Goal: Complete application form

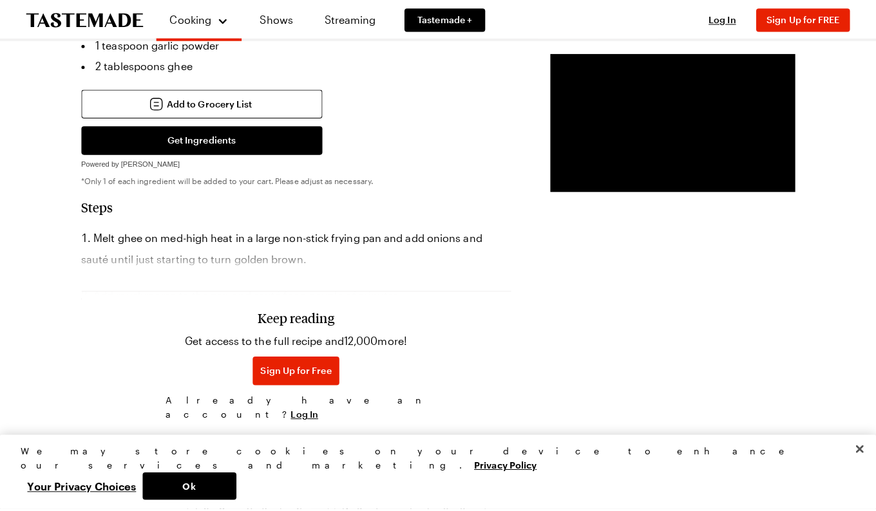
scroll to position [696, 0]
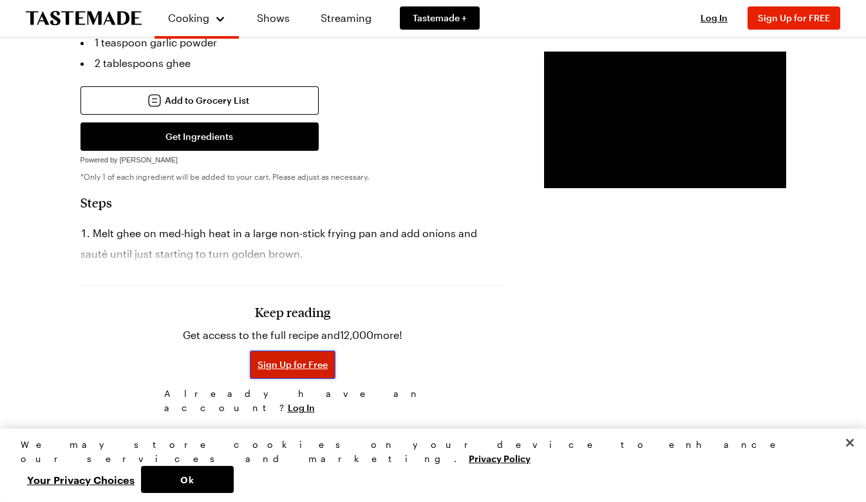
click at [258, 358] on span "Sign Up for Free" at bounding box center [293, 364] width 70 height 13
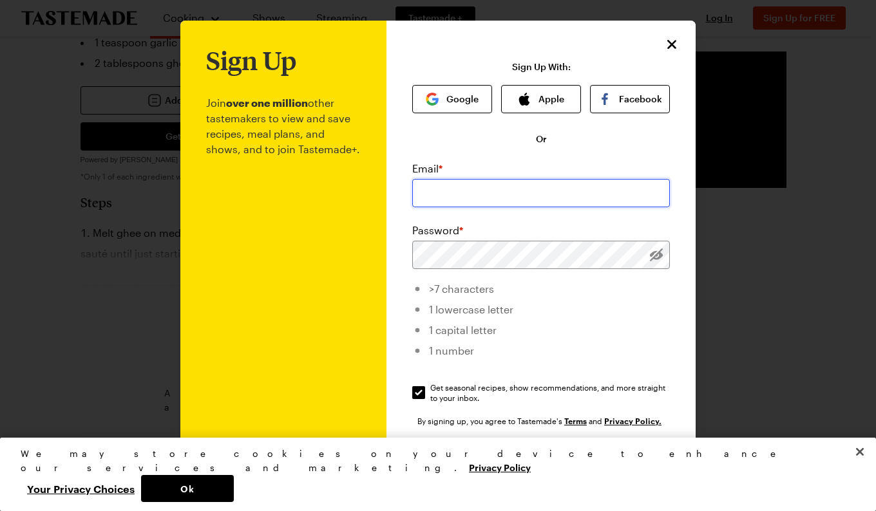
type input "[EMAIL_ADDRESS][DOMAIN_NAME]"
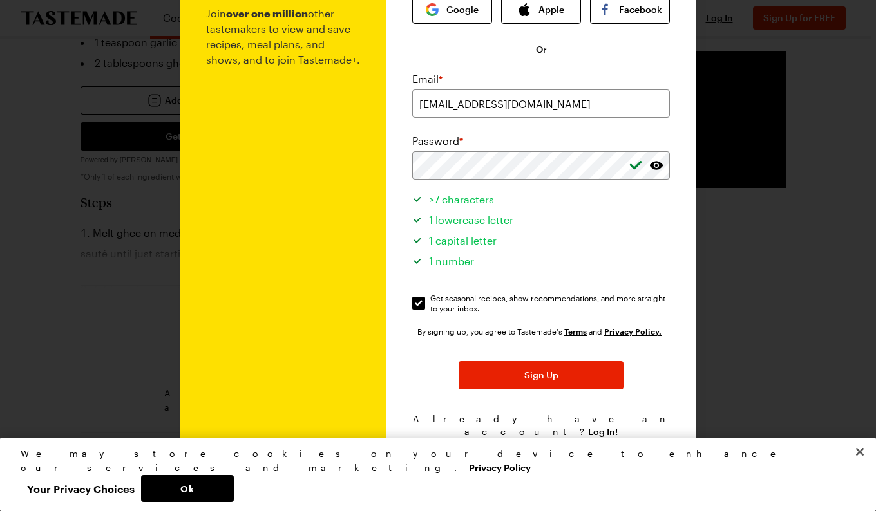
scroll to position [90, 0]
click at [534, 373] on span "Sign Up" at bounding box center [541, 375] width 34 height 13
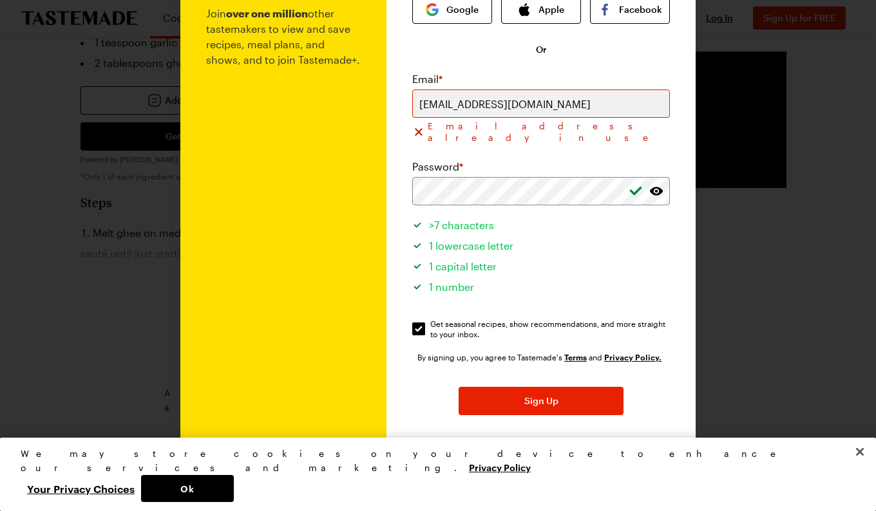
click at [589, 451] on span "Log In!" at bounding box center [603, 457] width 30 height 13
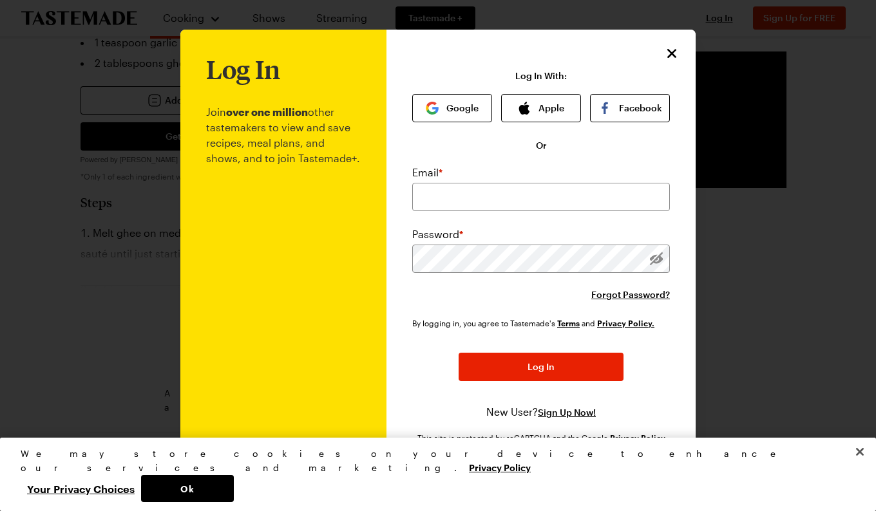
scroll to position [0, 0]
type input "[EMAIL_ADDRESS][DOMAIN_NAME]"
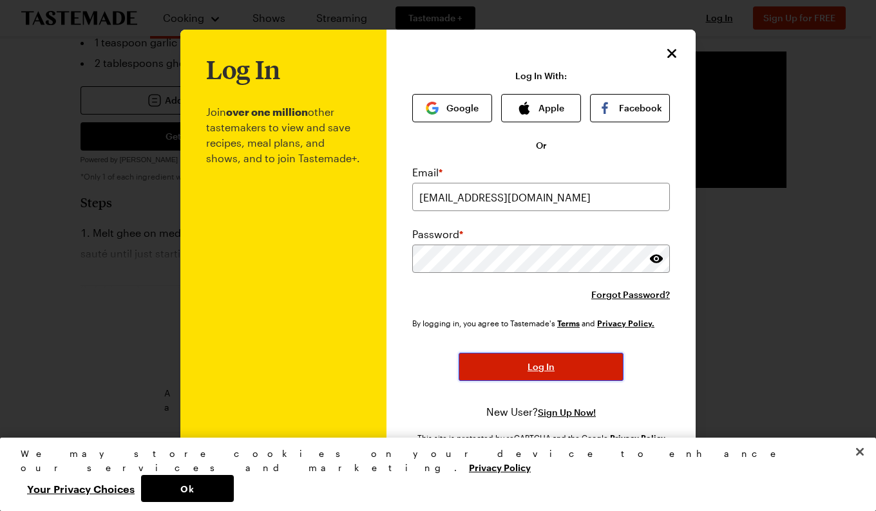
click at [537, 361] on span "Log In" at bounding box center [540, 367] width 27 height 13
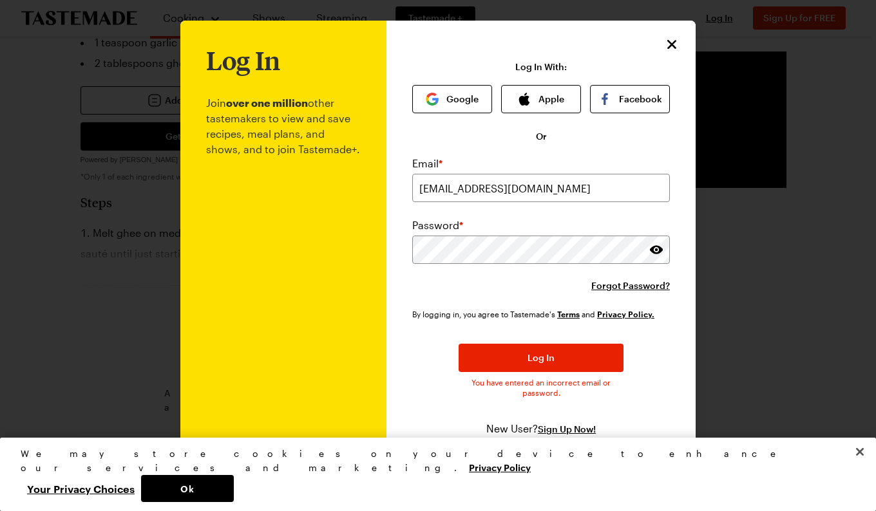
scroll to position [8, 0]
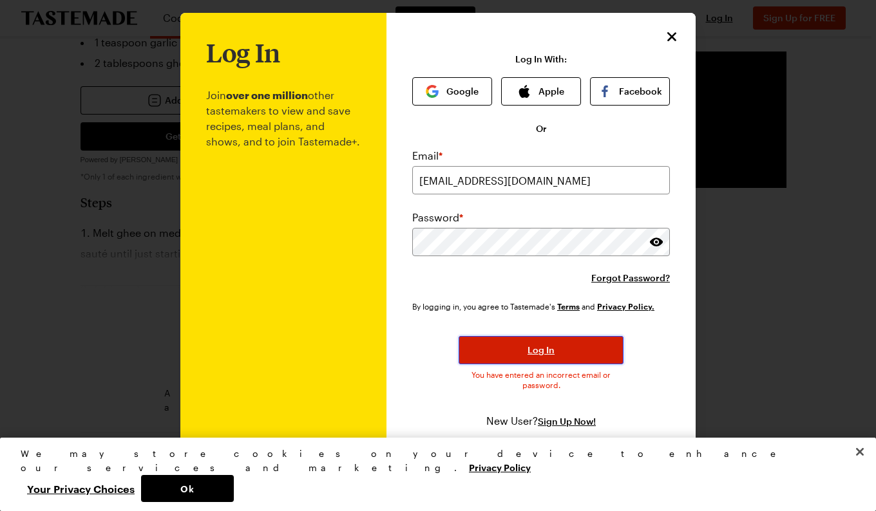
click at [543, 347] on span "Log In" at bounding box center [540, 350] width 27 height 13
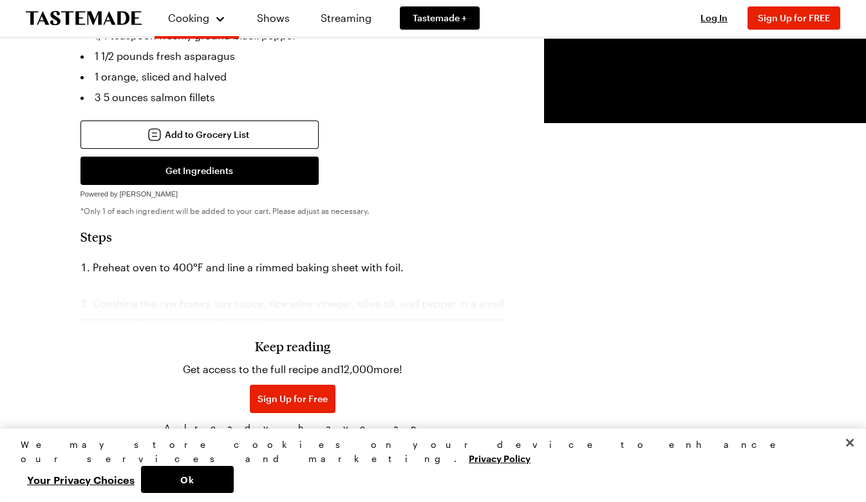
scroll to position [542, 0]
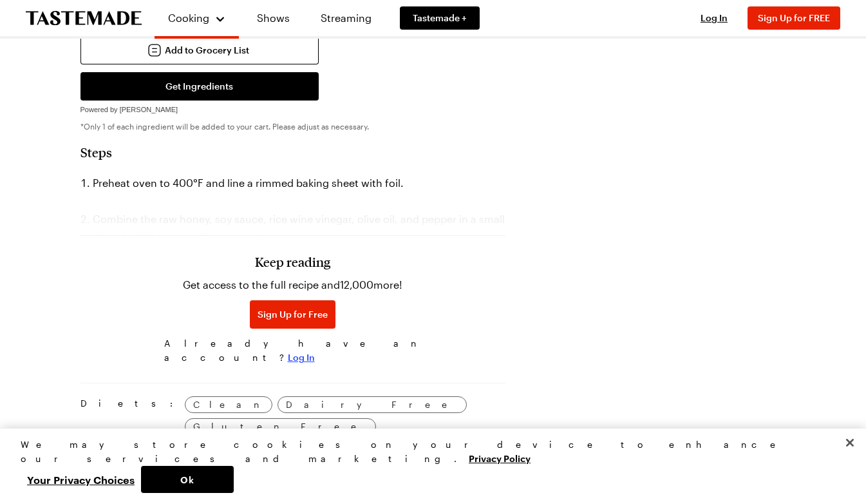
click at [308, 351] on span "Log In" at bounding box center [301, 357] width 27 height 13
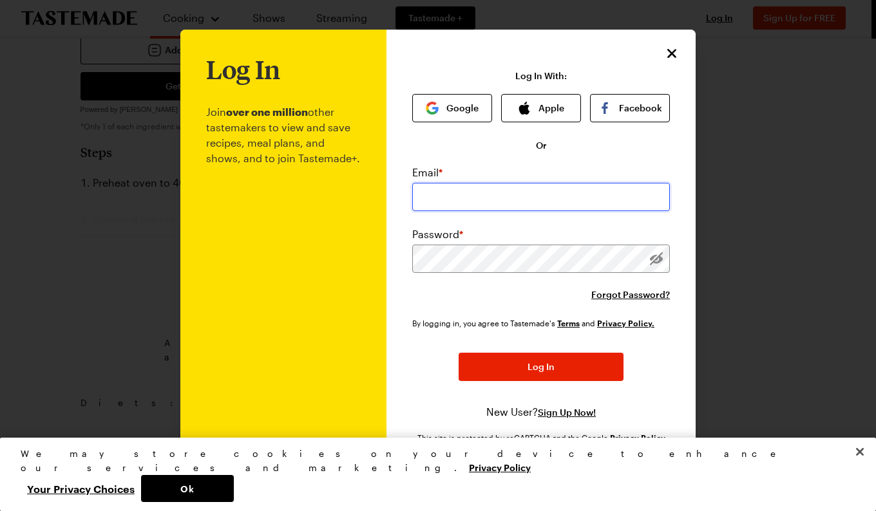
type input "[EMAIL_ADDRESS][DOMAIN_NAME]"
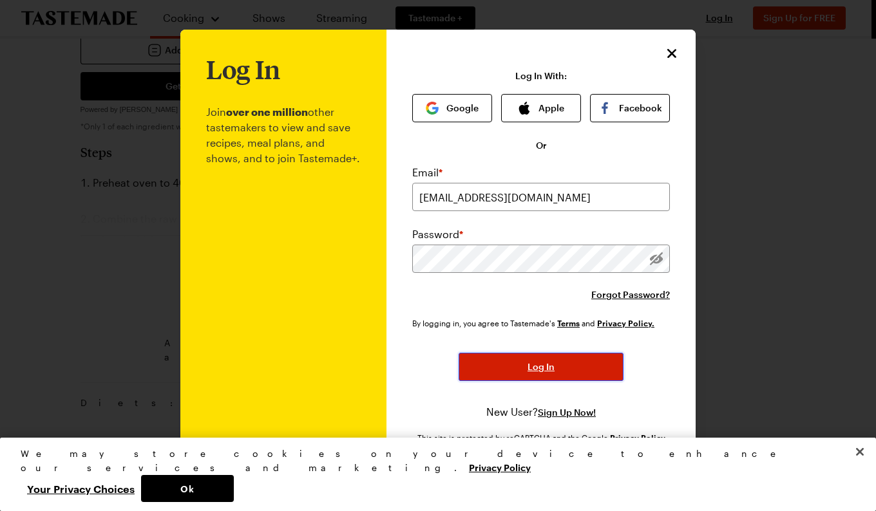
click at [538, 362] on span "Log In" at bounding box center [540, 367] width 27 height 13
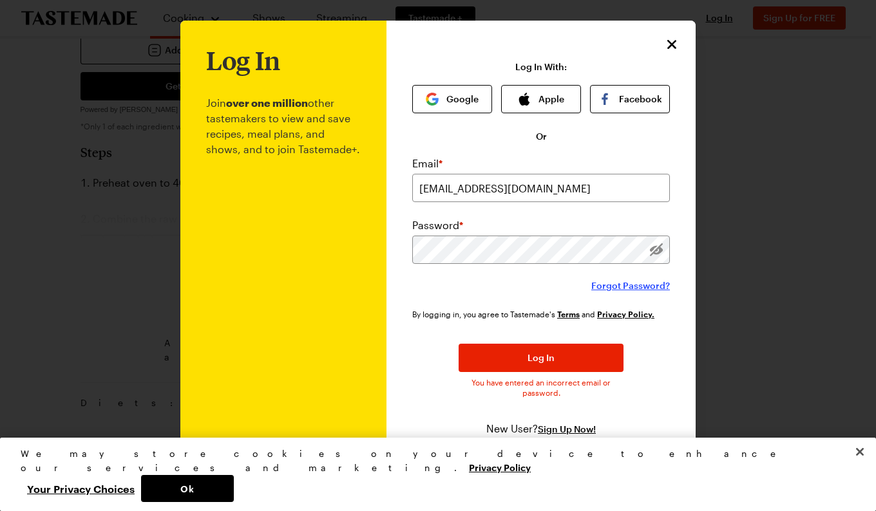
click at [643, 283] on span "Forgot Password?" at bounding box center [630, 285] width 79 height 13
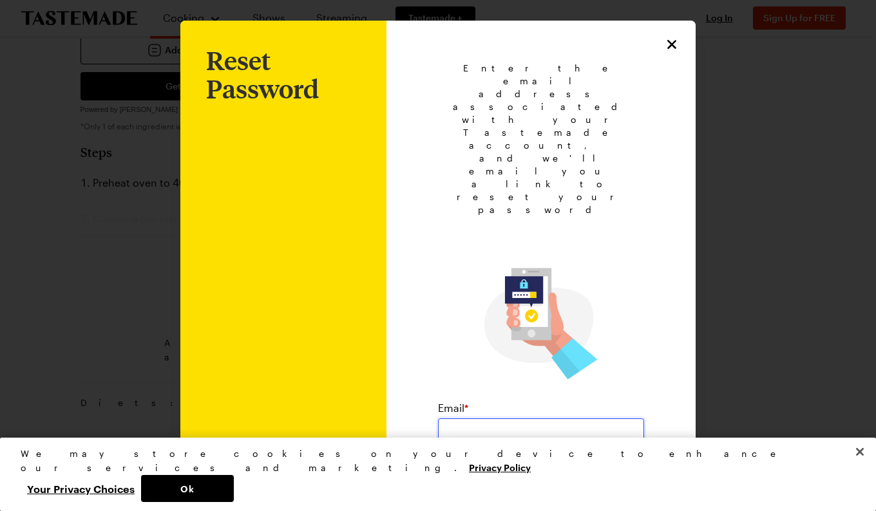
click at [470, 419] on input "email" at bounding box center [541, 433] width 206 height 28
type input "[EMAIL_ADDRESS][DOMAIN_NAME]"
click at [533, 475] on span "Submit" at bounding box center [540, 481] width 31 height 13
click at [543, 444] on span "Back to Login" at bounding box center [540, 450] width 59 height 13
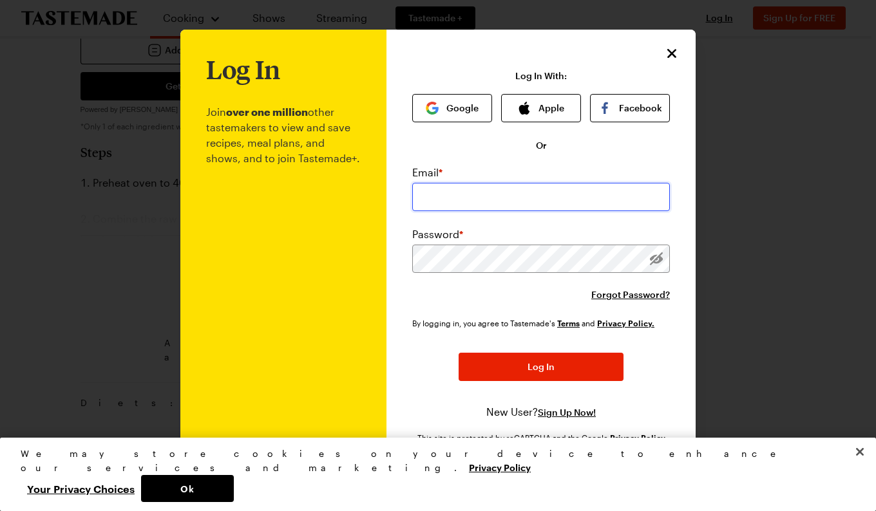
type input "[EMAIL_ADDRESS][DOMAIN_NAME]"
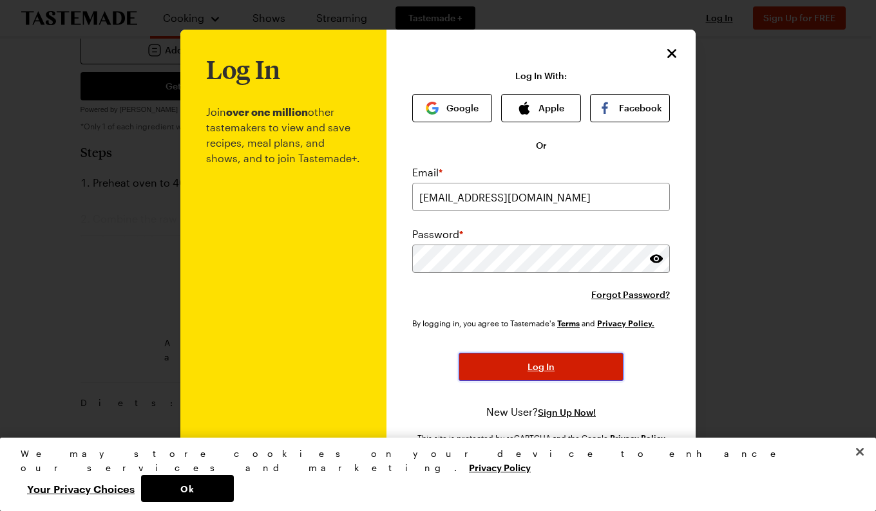
click at [544, 364] on span "Log In" at bounding box center [540, 367] width 27 height 13
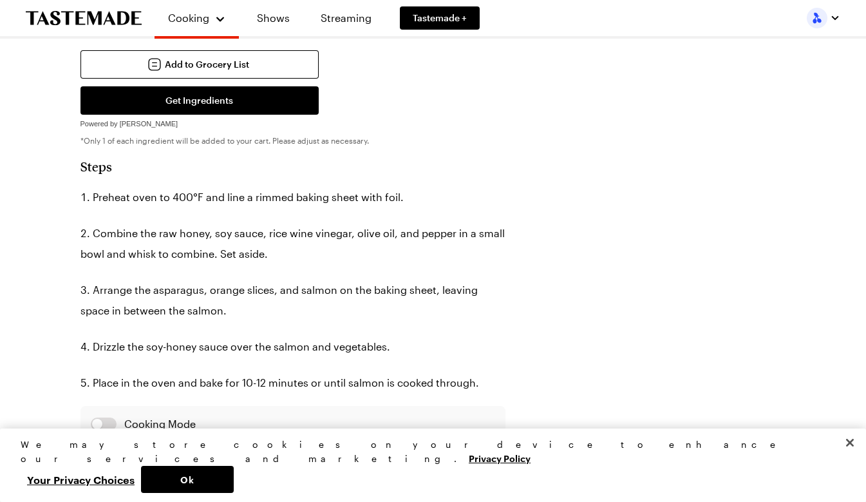
scroll to position [529, 0]
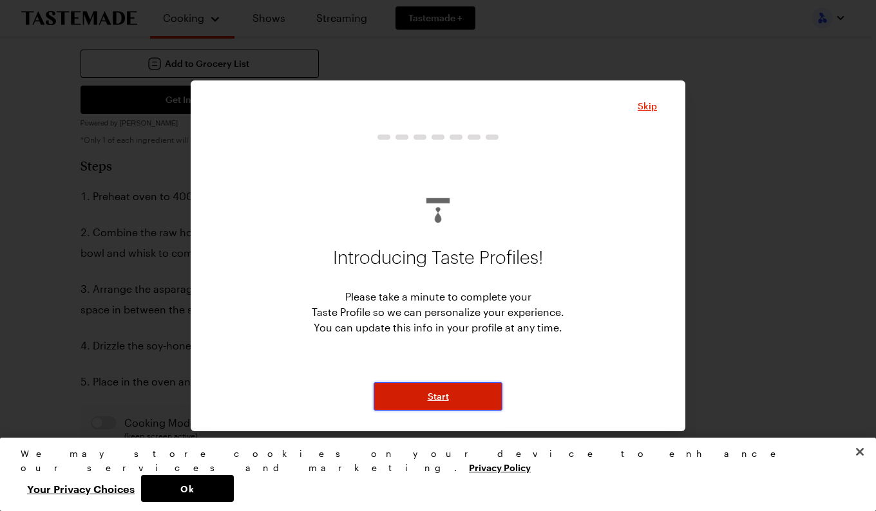
click at [436, 392] on span "Start" at bounding box center [438, 396] width 21 height 13
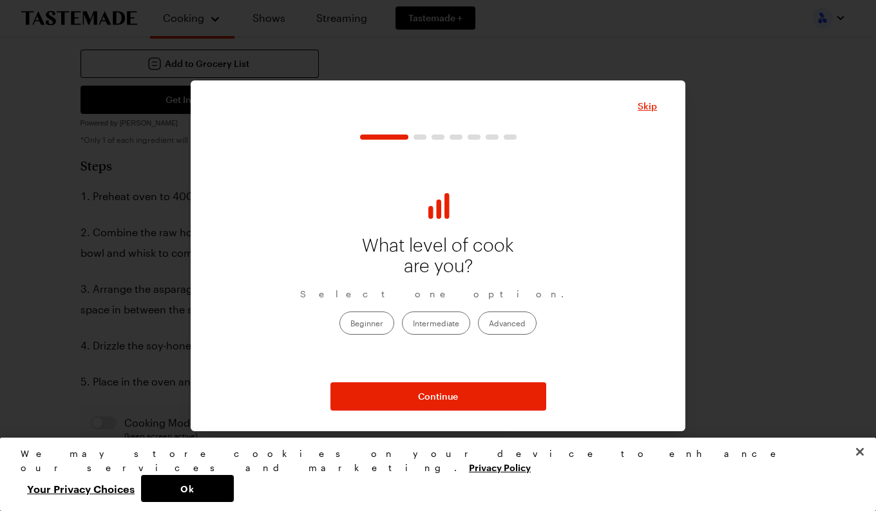
click at [512, 319] on label "Advanced" at bounding box center [507, 323] width 59 height 23
click at [489, 325] on input "Advanced" at bounding box center [489, 325] width 0 height 0
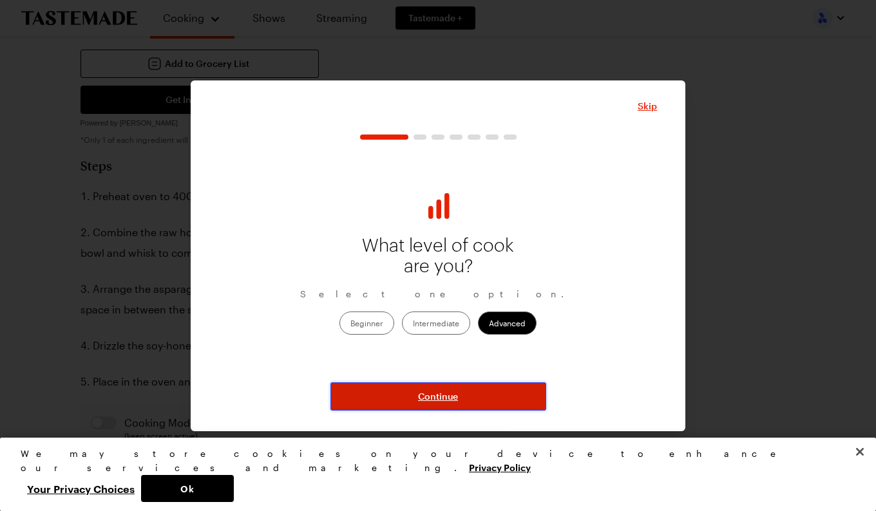
click at [439, 393] on span "Continue" at bounding box center [438, 396] width 40 height 13
click at [434, 393] on div "What level of cook are you? Select one option. Beginner Intermediate Advanced C…" at bounding box center [438, 273] width 438 height 276
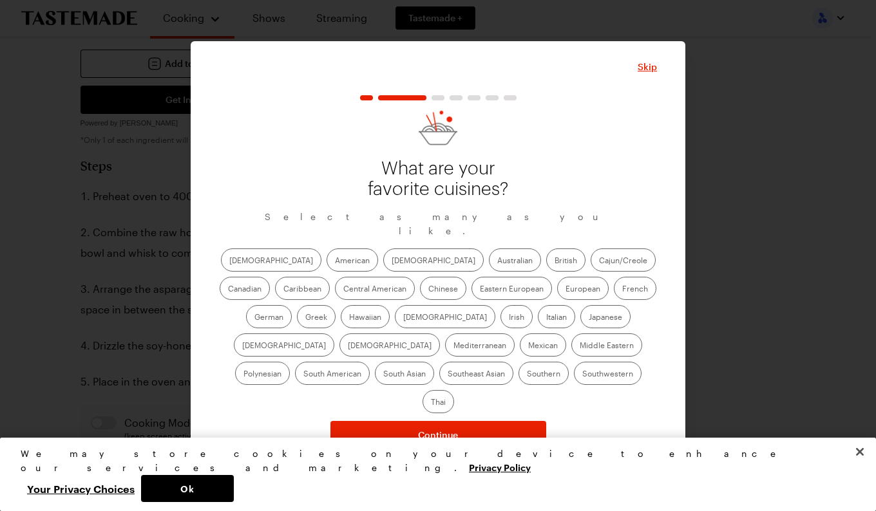
click at [326, 262] on label "American" at bounding box center [352, 260] width 52 height 23
click at [335, 261] on input "American" at bounding box center [335, 261] width 0 height 0
click at [383, 263] on label "Asian" at bounding box center [433, 260] width 100 height 23
click at [392, 261] on input "Asian" at bounding box center [392, 261] width 0 height 0
click at [590, 263] on label "Cajun/Creole" at bounding box center [622, 260] width 65 height 23
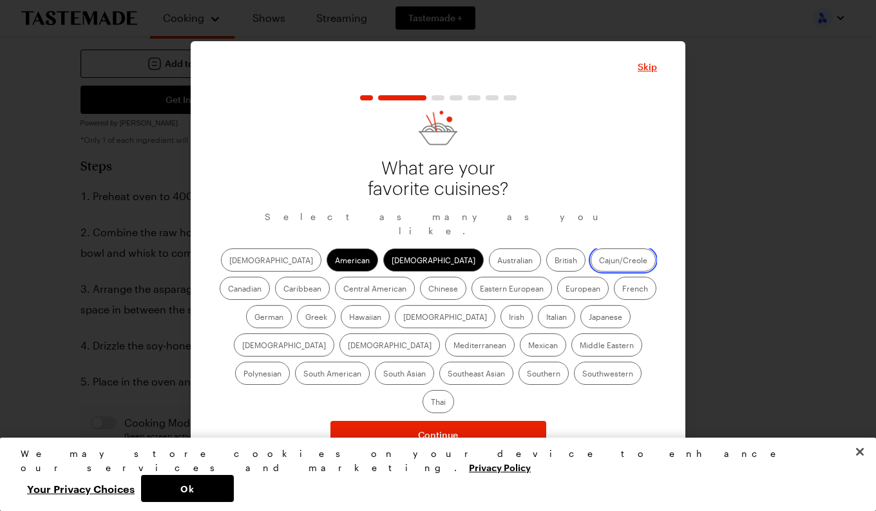
click at [599, 261] on input "Cajun/Creole" at bounding box center [599, 261] width 0 height 0
click at [557, 291] on label "European" at bounding box center [583, 288] width 52 height 23
click at [565, 290] on input "European" at bounding box center [565, 290] width 0 height 0
click at [614, 289] on label "French" at bounding box center [635, 288] width 42 height 23
click at [622, 290] on input "French" at bounding box center [622, 290] width 0 height 0
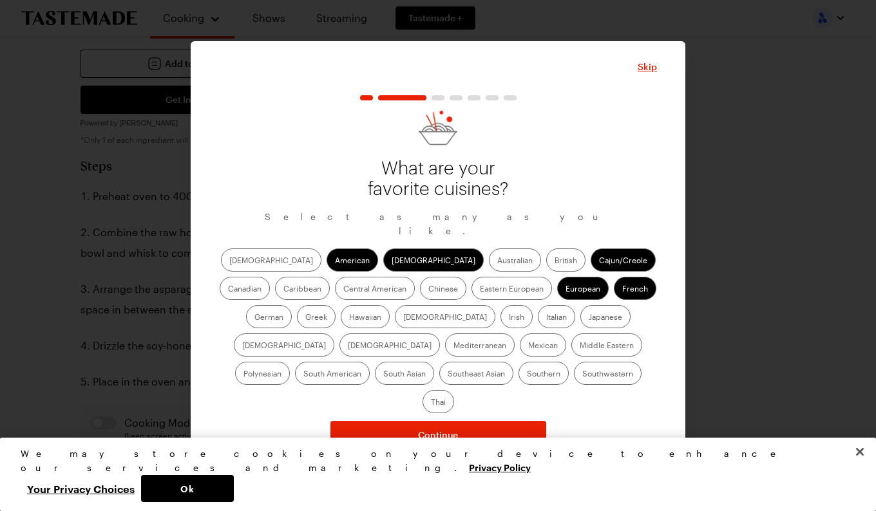
click at [335, 305] on label "Greek" at bounding box center [316, 316] width 39 height 23
click at [305, 318] on input "Greek" at bounding box center [305, 318] width 0 height 0
click at [395, 318] on label "Indian" at bounding box center [445, 316] width 100 height 23
click at [403, 318] on input "Indian" at bounding box center [403, 318] width 0 height 0
click at [538, 319] on label "Italian" at bounding box center [556, 316] width 37 height 23
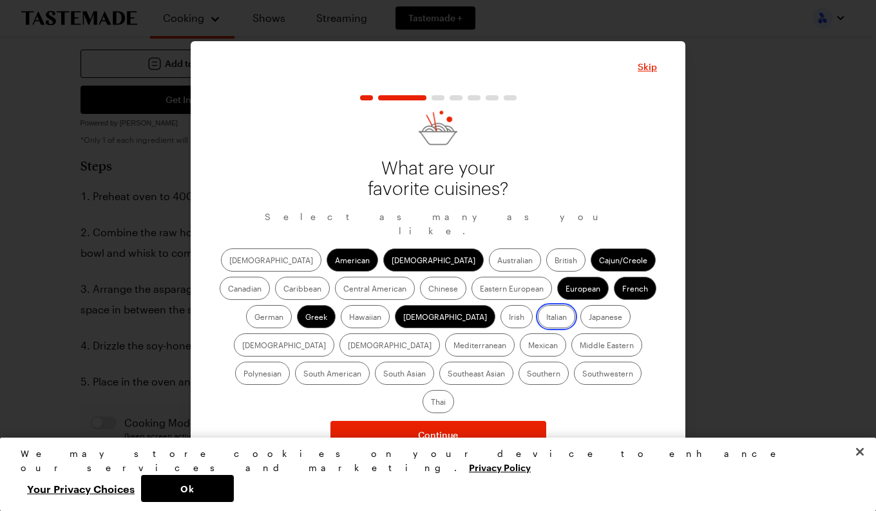
click at [546, 318] on input "Italian" at bounding box center [546, 318] width 0 height 0
click at [514, 334] on label "Mediterranean" at bounding box center [480, 345] width 70 height 23
click at [453, 346] on input "Mediterranean" at bounding box center [453, 346] width 0 height 0
click at [520, 349] on label "Mexican" at bounding box center [543, 345] width 46 height 23
click at [528, 346] on input "Mexican" at bounding box center [528, 346] width 0 height 0
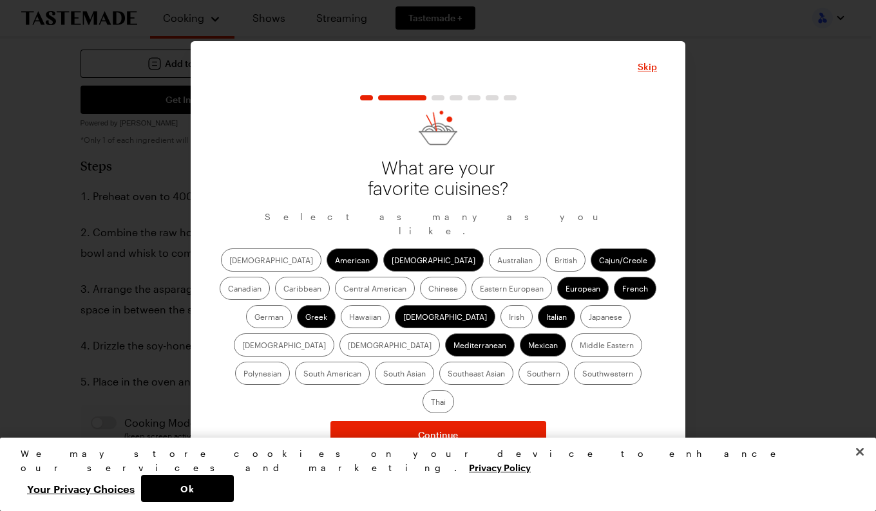
click at [571, 349] on label "Middle Eastern" at bounding box center [606, 345] width 71 height 23
click at [580, 346] on Eastern "Middle Eastern" at bounding box center [580, 346] width 0 height 0
click at [518, 379] on label "Southern" at bounding box center [543, 373] width 50 height 23
click at [527, 375] on input "Southern" at bounding box center [527, 375] width 0 height 0
click at [454, 390] on label "Thai" at bounding box center [438, 401] width 32 height 23
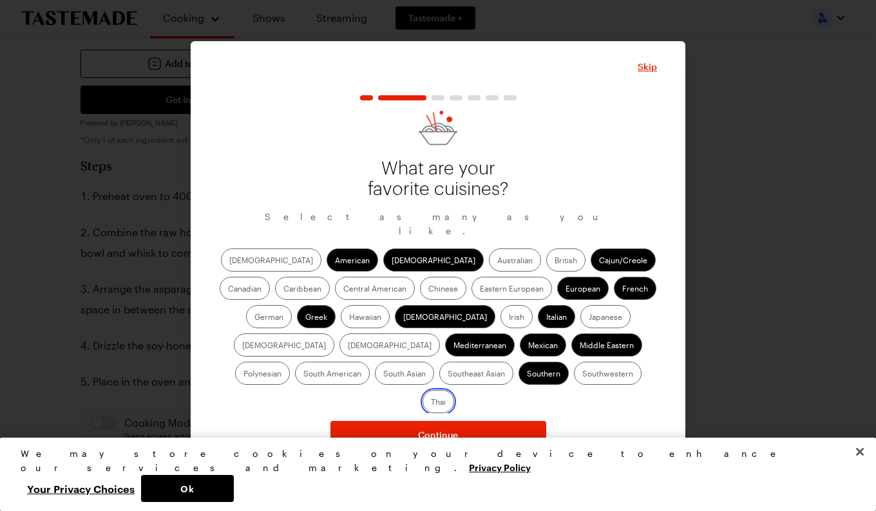
click at [431, 403] on input "Thai" at bounding box center [431, 403] width 0 height 0
click at [442, 429] on span "Continue" at bounding box center [438, 435] width 40 height 13
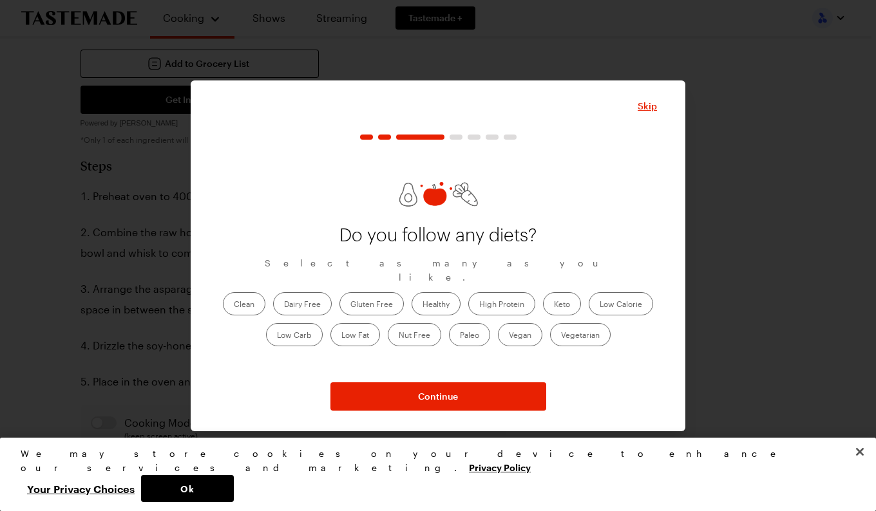
click at [435, 292] on label "Healthy" at bounding box center [435, 303] width 49 height 23
click at [422, 305] on input "Healthy" at bounding box center [422, 305] width 0 height 0
click at [504, 292] on label "High Protein" at bounding box center [501, 303] width 67 height 23
click at [479, 305] on Protein "High Protein" at bounding box center [479, 305] width 0 height 0
click at [290, 325] on label "Low Carb" at bounding box center [294, 334] width 57 height 23
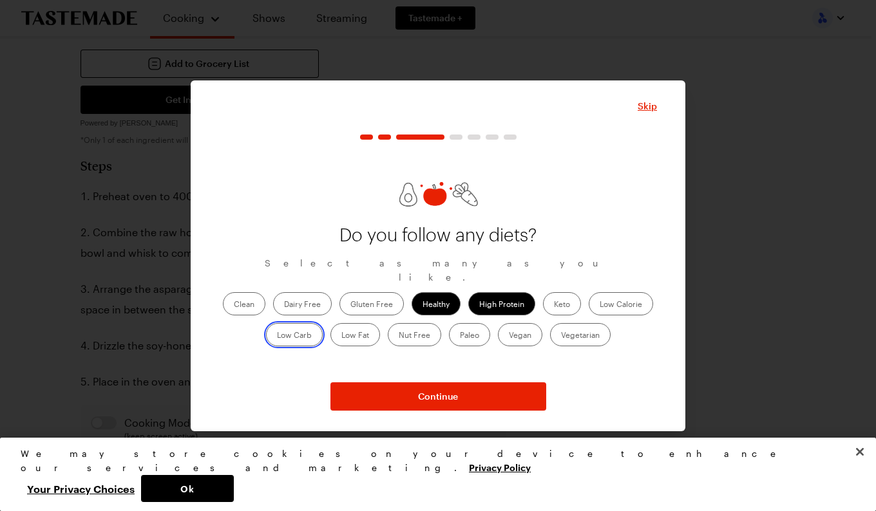
click at [277, 336] on Carb "Low Carb" at bounding box center [277, 336] width 0 height 0
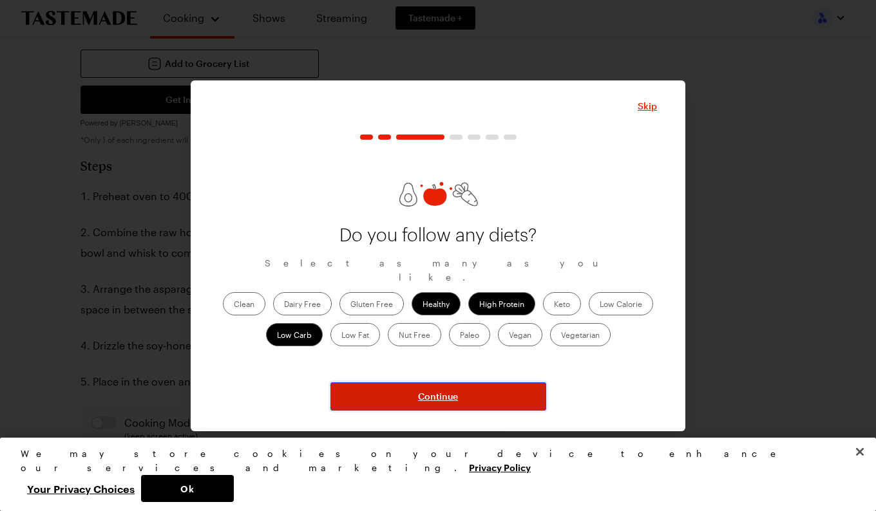
click at [439, 394] on span "Continue" at bounding box center [438, 396] width 40 height 13
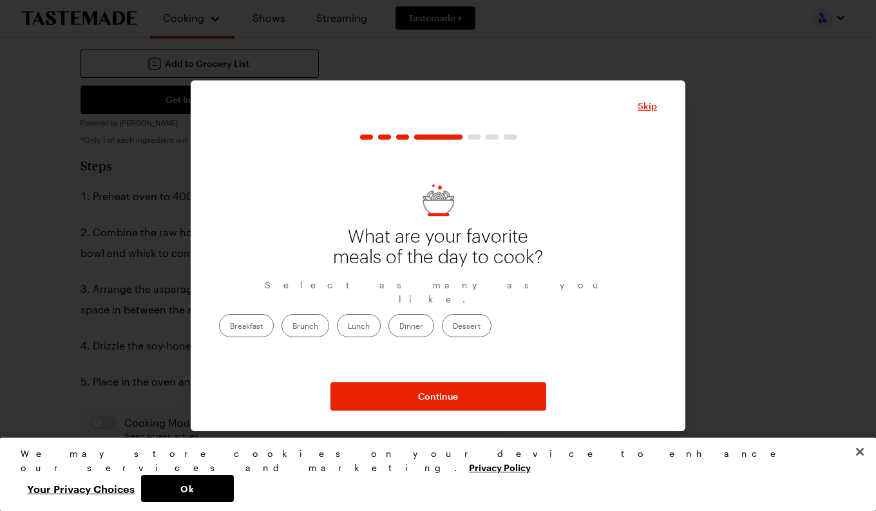
click at [434, 314] on label "Dinner" at bounding box center [411, 325] width 46 height 23
click at [399, 327] on input "Dinner" at bounding box center [399, 327] width 0 height 0
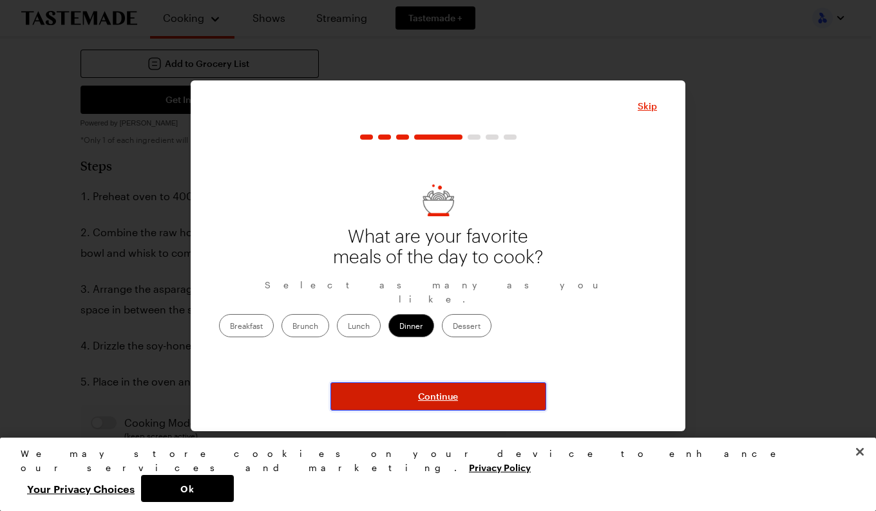
click at [440, 397] on span "Continue" at bounding box center [438, 396] width 40 height 13
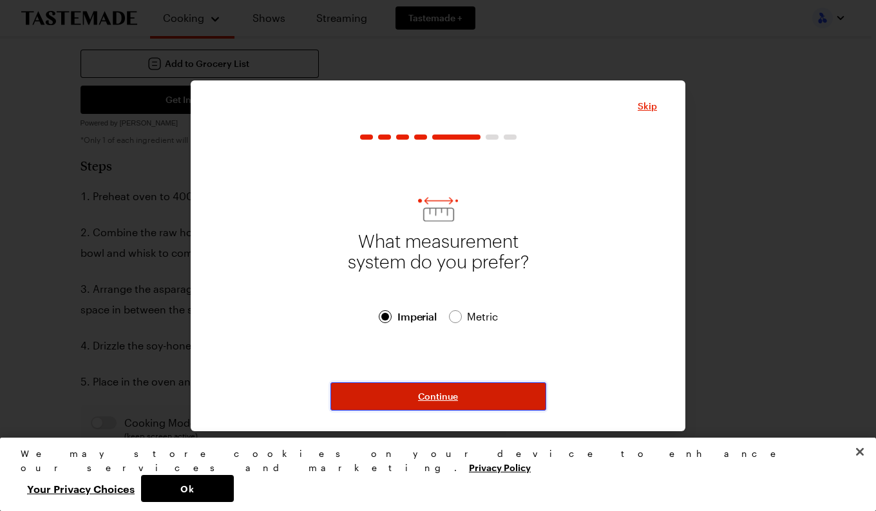
click at [444, 393] on span "Continue" at bounding box center [438, 396] width 40 height 13
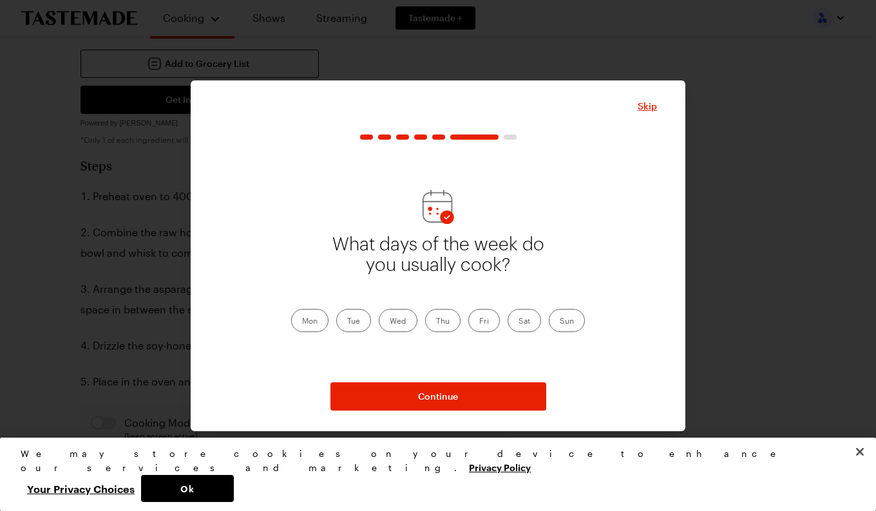
click at [310, 318] on label "Mon" at bounding box center [309, 320] width 37 height 23
click at [302, 322] on input "Mon" at bounding box center [302, 322] width 0 height 0
click at [352, 316] on label "Tue" at bounding box center [353, 320] width 35 height 23
click at [347, 322] on input "Tue" at bounding box center [347, 322] width 0 height 0
click at [399, 319] on label "Wed" at bounding box center [398, 320] width 39 height 23
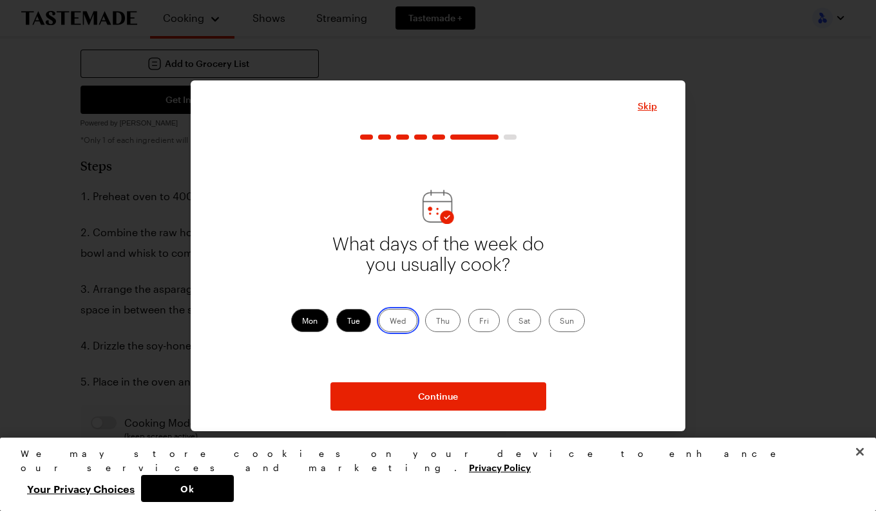
click at [390, 322] on input "Wed" at bounding box center [390, 322] width 0 height 0
click at [447, 317] on label "Thu" at bounding box center [442, 320] width 35 height 23
click at [436, 322] on input "Thu" at bounding box center [436, 322] width 0 height 0
click at [480, 317] on label "Fri" at bounding box center [484, 320] width 32 height 23
click at [479, 322] on input "Fri" at bounding box center [479, 322] width 0 height 0
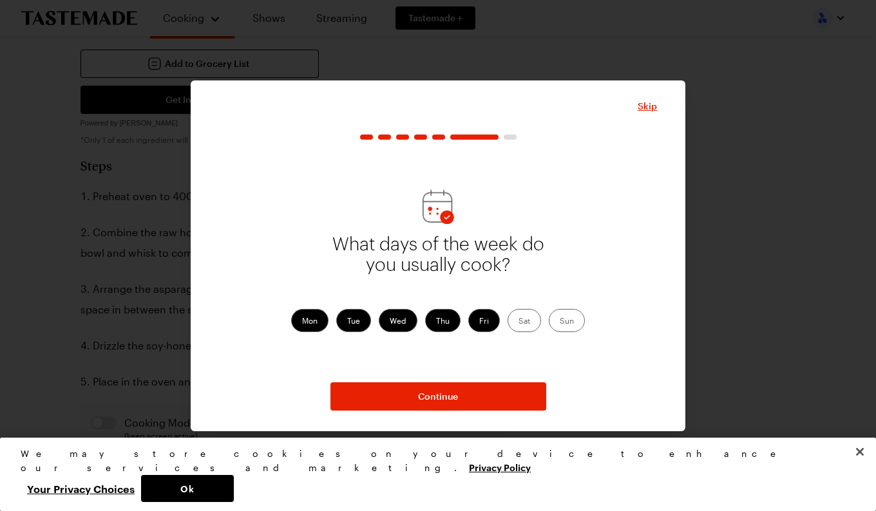
click at [522, 317] on label "Sat" at bounding box center [523, 320] width 33 height 23
click at [518, 322] on input "Sat" at bounding box center [518, 322] width 0 height 0
click at [569, 315] on label "Sun" at bounding box center [567, 320] width 36 height 23
click at [560, 322] on input "Sun" at bounding box center [560, 322] width 0 height 0
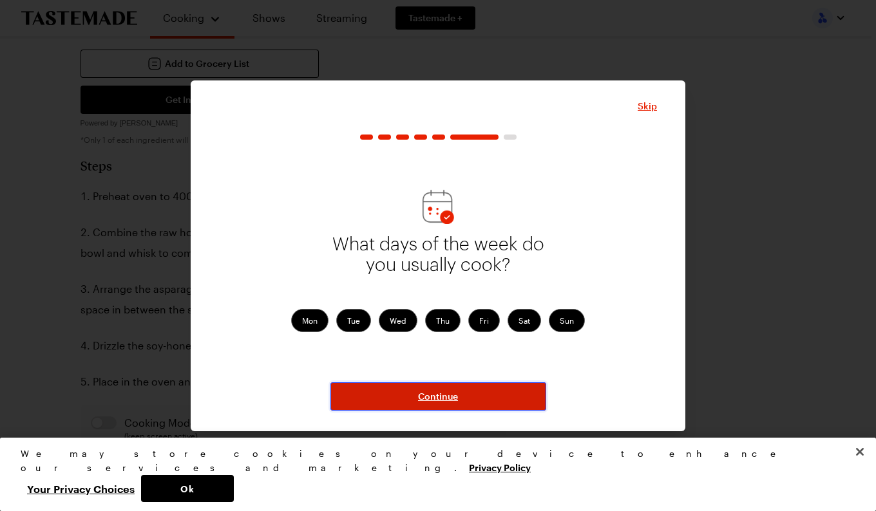
click at [440, 390] on span "Continue" at bounding box center [438, 396] width 40 height 13
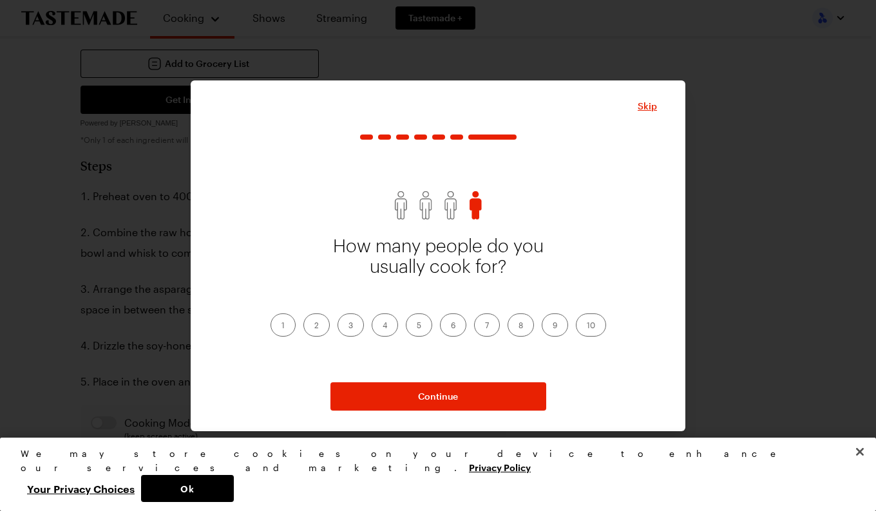
click at [314, 319] on label "2" at bounding box center [316, 325] width 26 height 23
click at [314, 326] on input "2" at bounding box center [314, 326] width 0 height 0
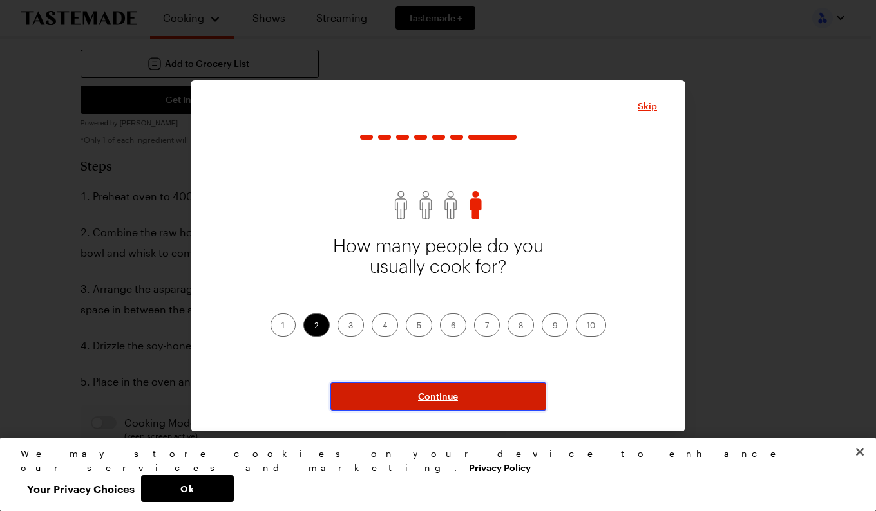
click at [444, 393] on span "Continue" at bounding box center [438, 396] width 40 height 13
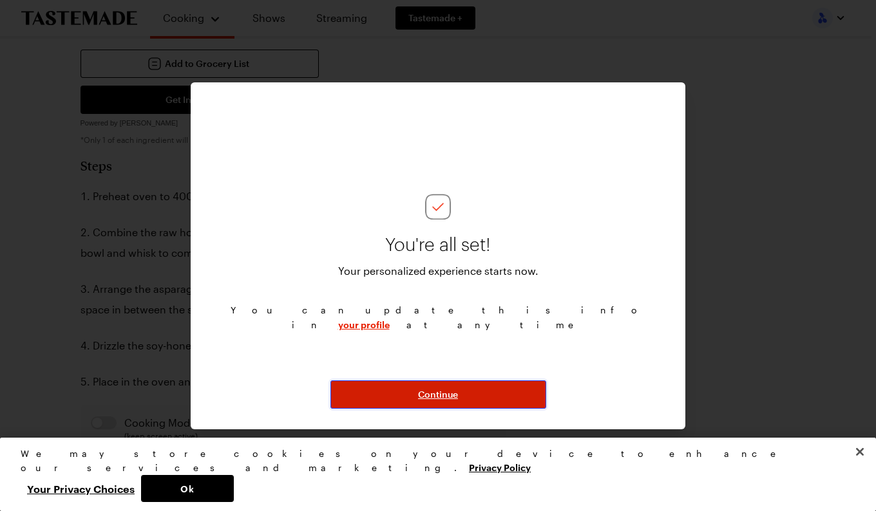
click at [444, 393] on span "Continue" at bounding box center [438, 394] width 40 height 13
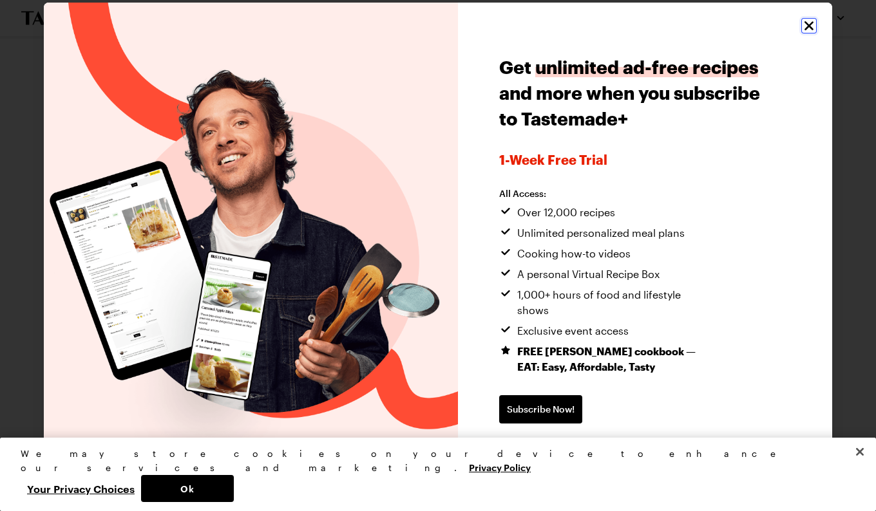
click at [807, 28] on icon "Close" at bounding box center [808, 25] width 15 height 15
type textarea "x"
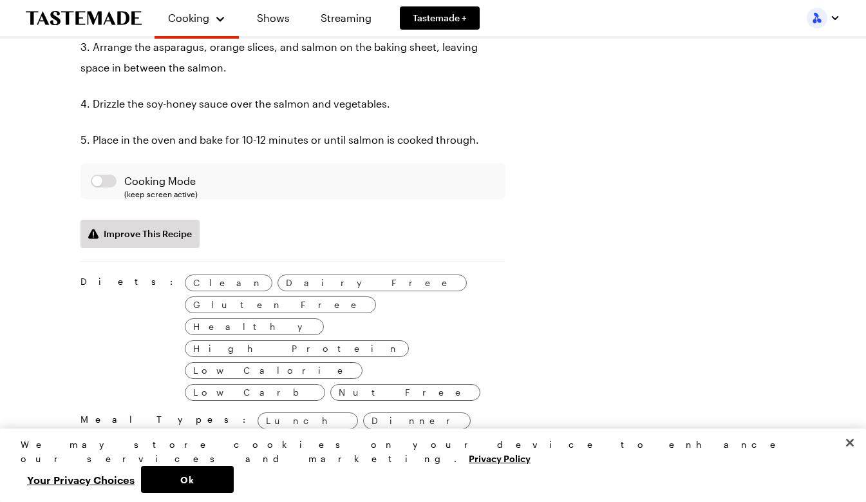
scroll to position [724, 0]
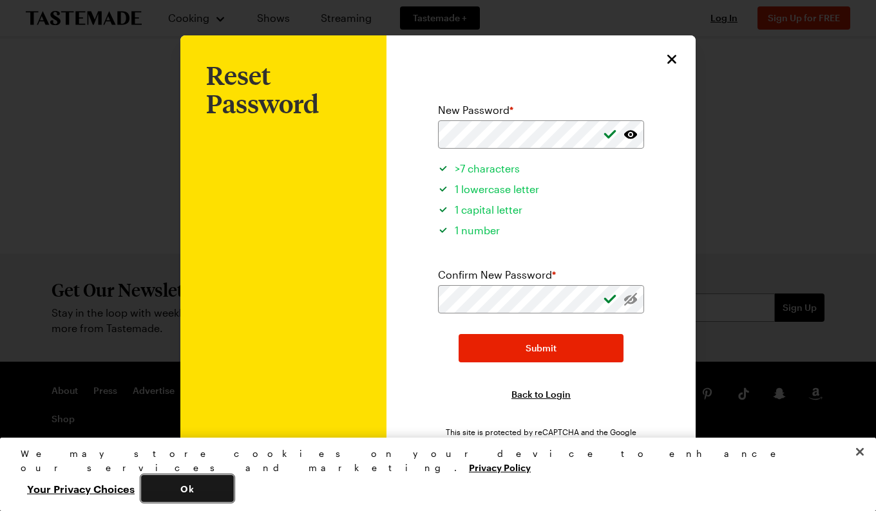
click at [234, 484] on button "Ok" at bounding box center [187, 488] width 93 height 27
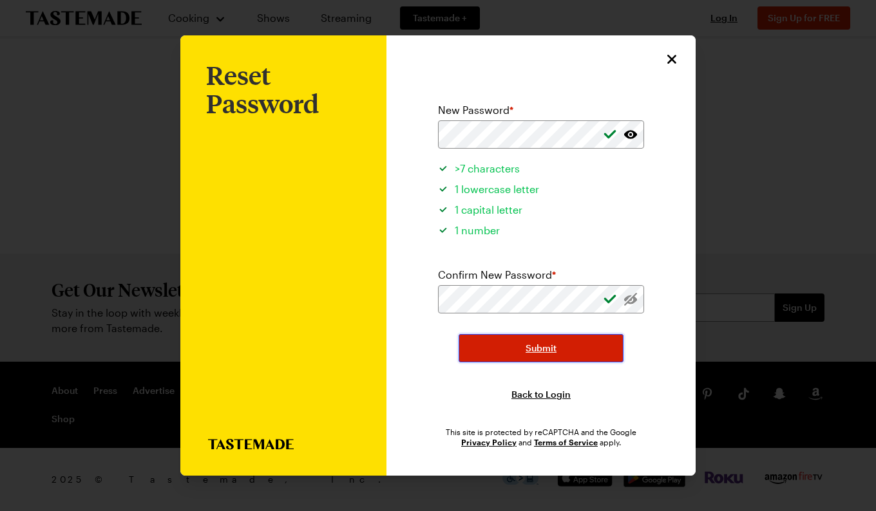
click at [535, 344] on span "Submit" at bounding box center [540, 348] width 31 height 13
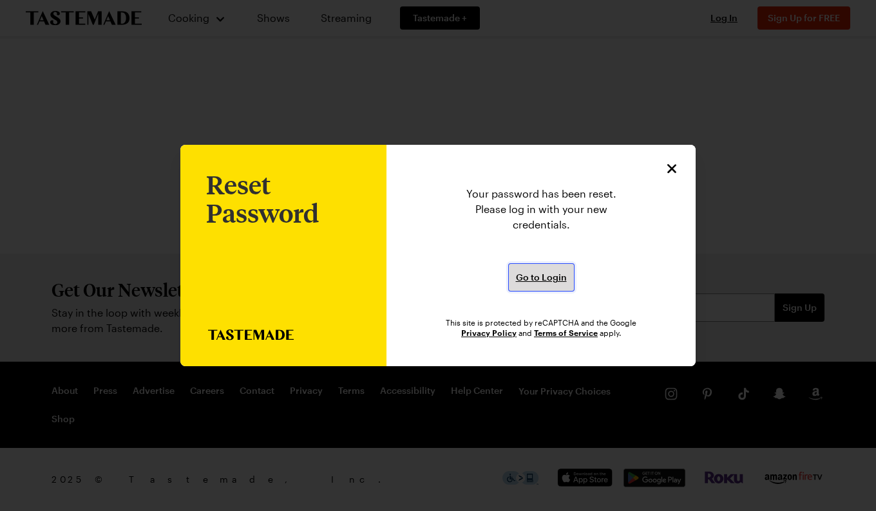
click at [540, 274] on span "Go to Login" at bounding box center [541, 277] width 51 height 13
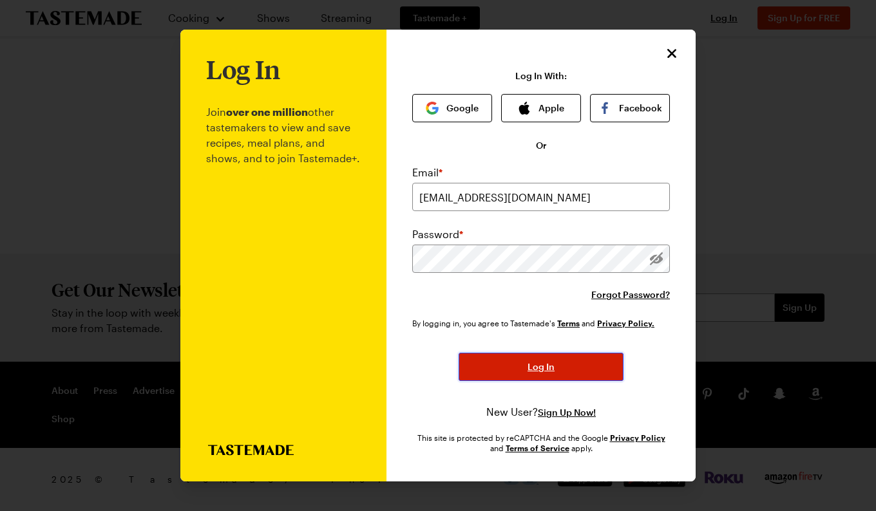
click at [543, 366] on span "Log In" at bounding box center [540, 367] width 27 height 13
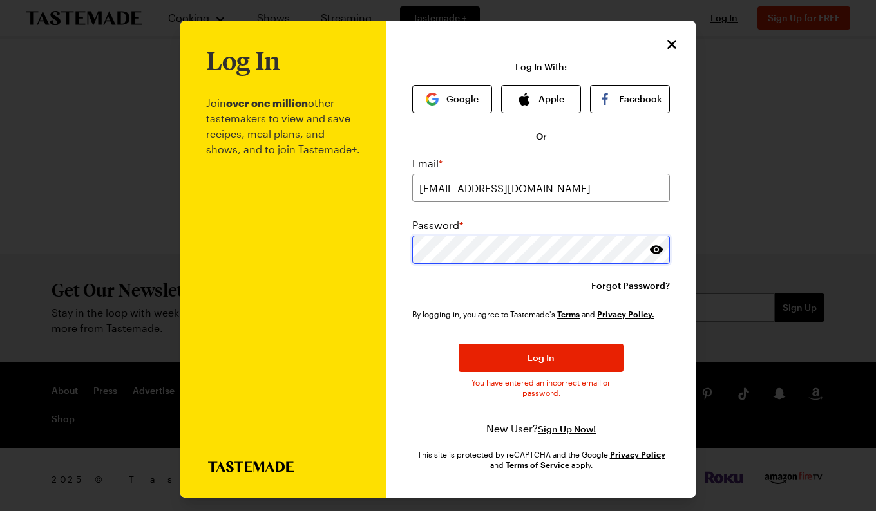
click at [396, 253] on div "Log In Join over one million other tastemakers to view and save recipes, meal p…" at bounding box center [540, 260] width 309 height 478
click at [666, 37] on icon "Close" at bounding box center [672, 43] width 15 height 15
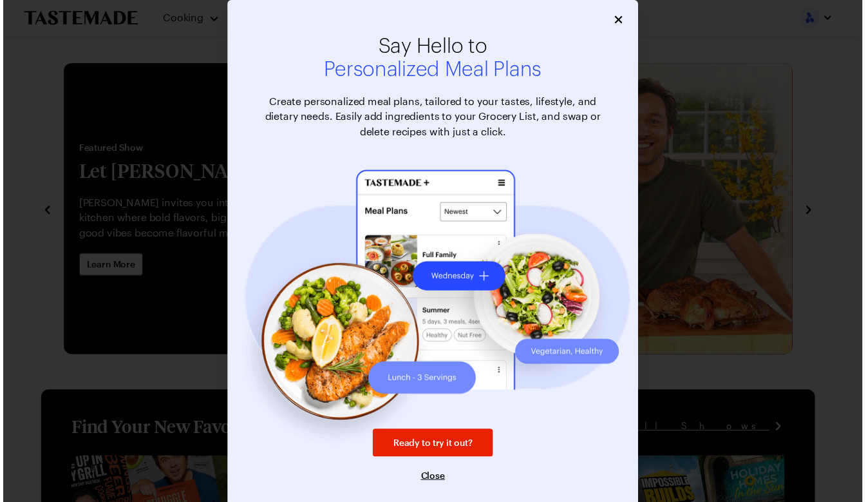
scroll to position [4, 0]
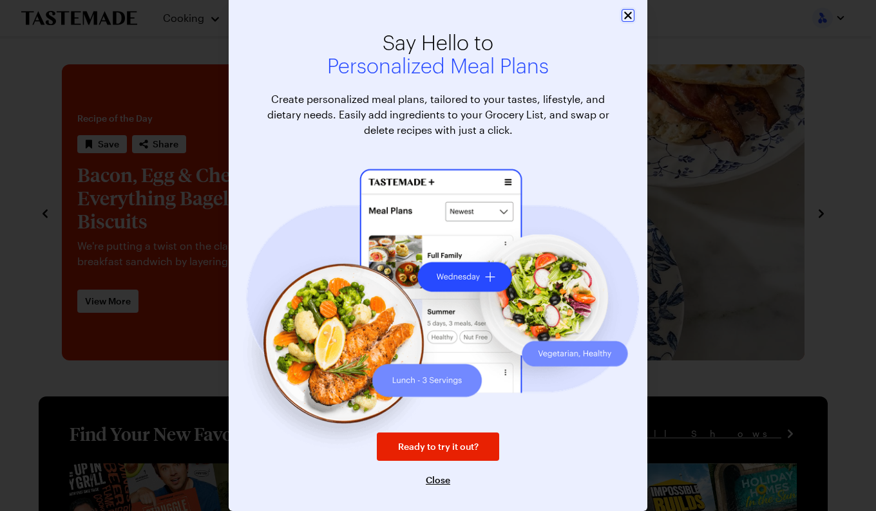
click at [621, 10] on icon "Close" at bounding box center [627, 15] width 13 height 13
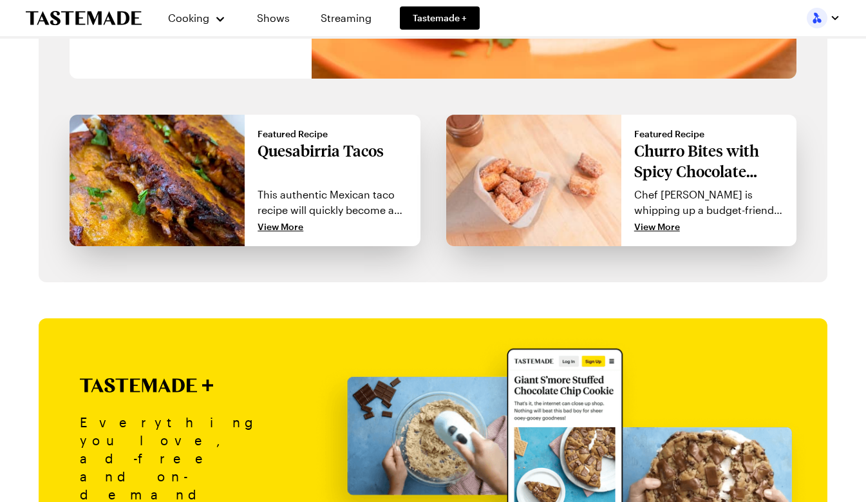
scroll to position [1213, 0]
